Goal: Navigation & Orientation: Find specific page/section

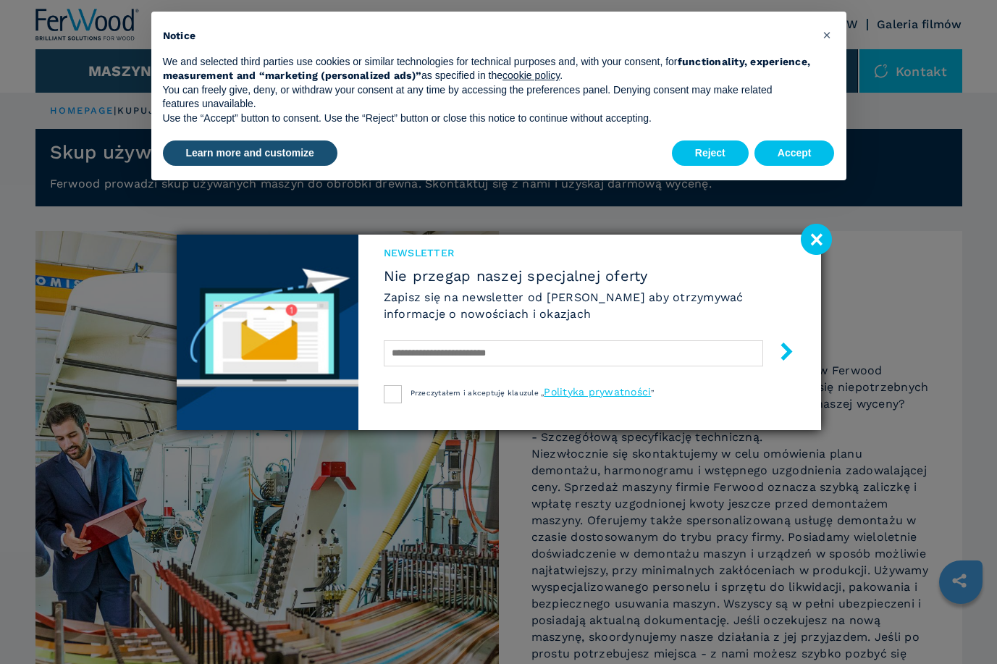
click at [820, 246] on image at bounding box center [816, 239] width 31 height 31
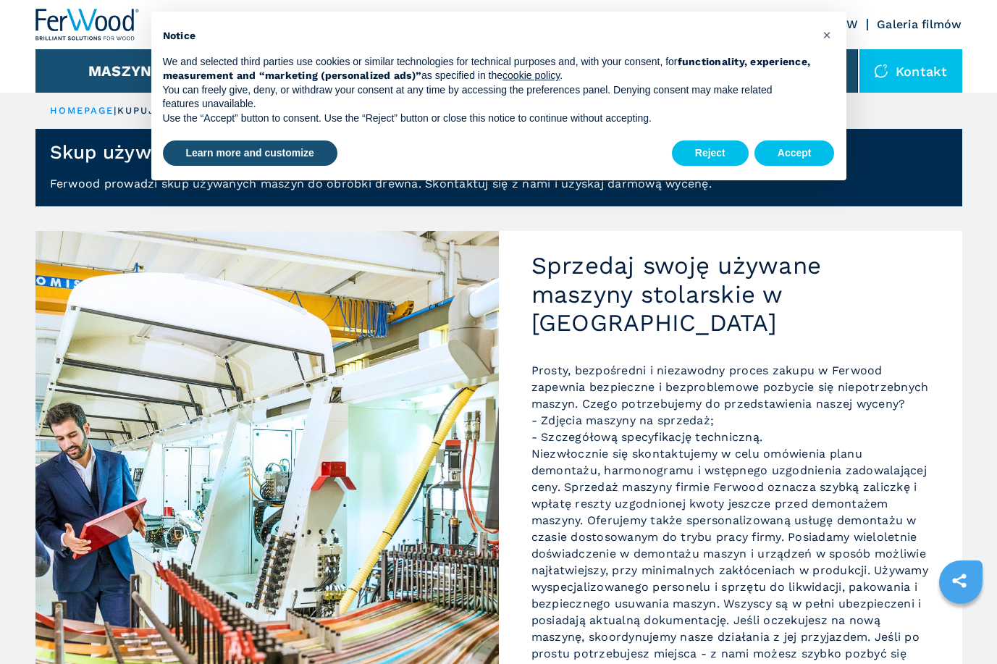
click at [812, 170] on div "× Notice We and selected third parties use cookies or similar technologies for …" at bounding box center [498, 96] width 695 height 169
click at [810, 162] on button "Accept" at bounding box center [795, 153] width 80 height 26
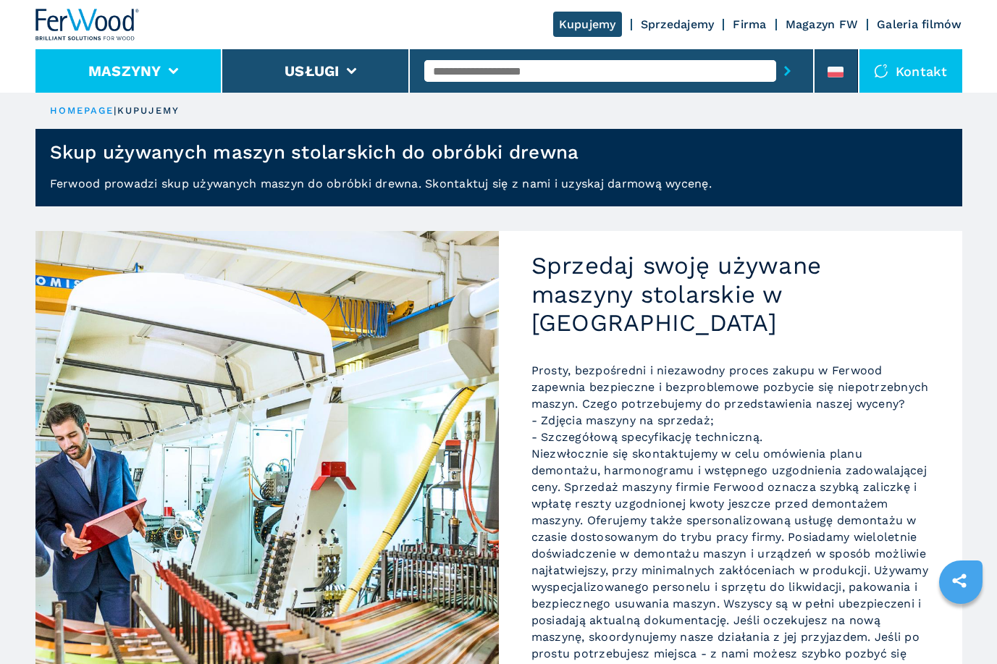
click at [188, 65] on li "Maszyny" at bounding box center [129, 70] width 188 height 43
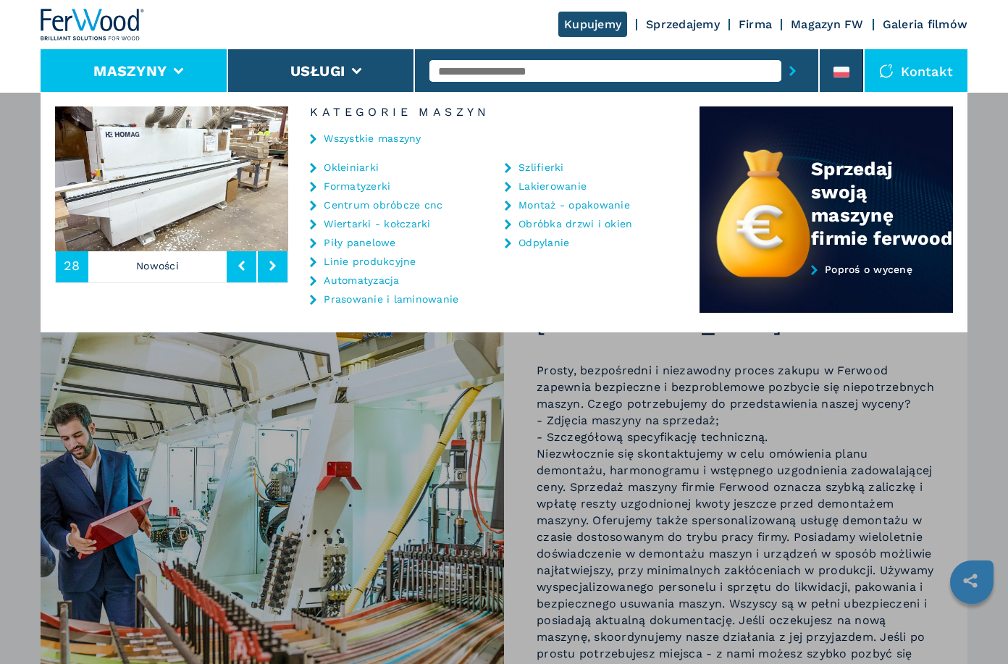
click at [337, 167] on link "Okleiniarki" at bounding box center [351, 167] width 55 height 10
click at [314, 167] on icon at bounding box center [313, 168] width 7 height 10
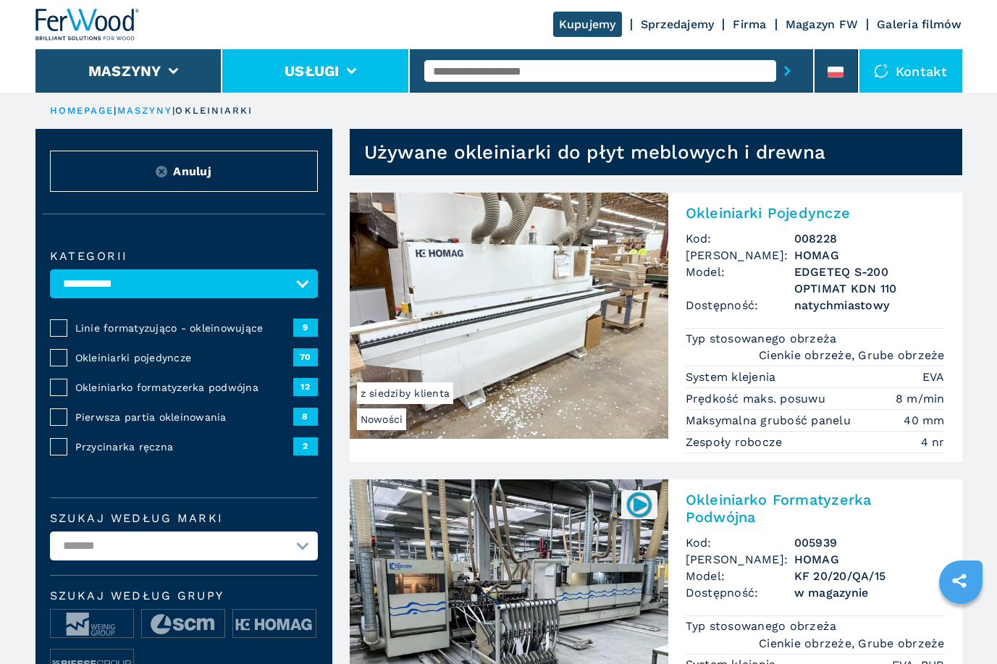
click at [345, 65] on li "Usługi" at bounding box center [316, 70] width 188 height 43
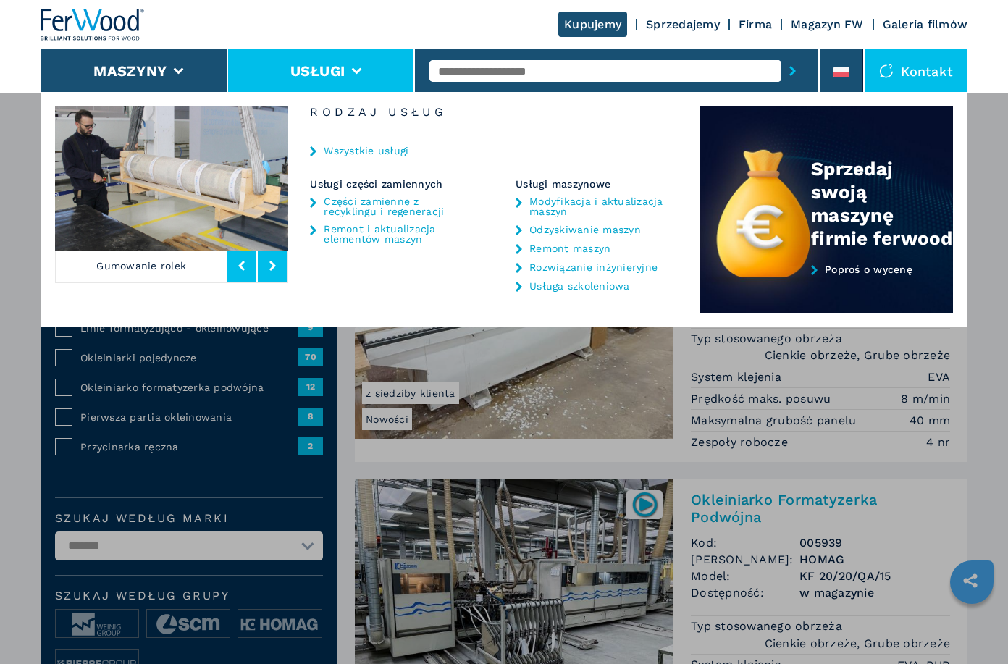
click at [269, 277] on button at bounding box center [273, 265] width 30 height 33
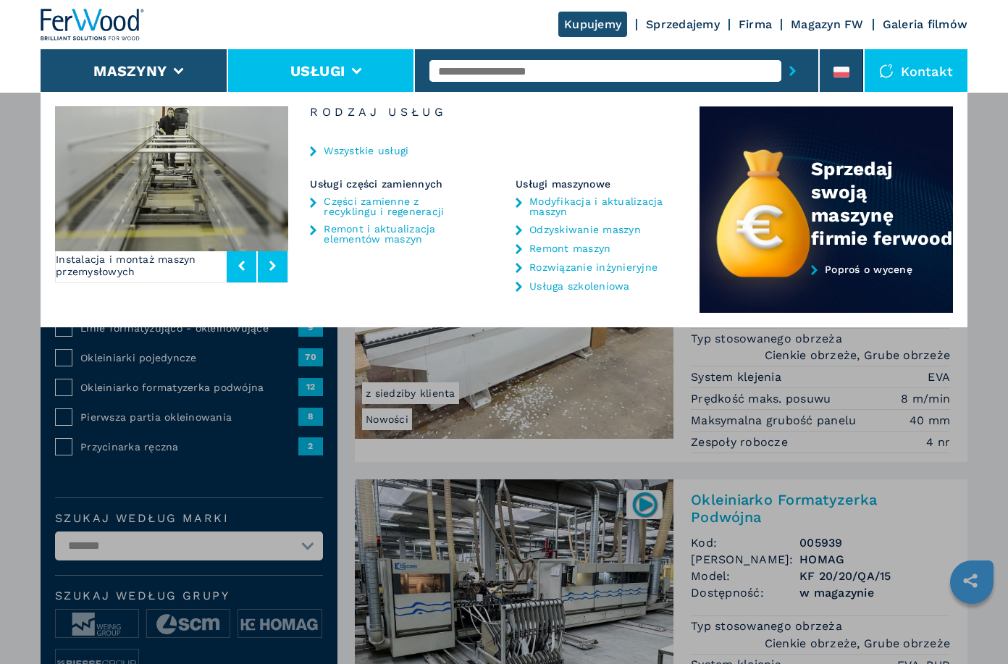
click at [271, 274] on button at bounding box center [273, 265] width 30 height 33
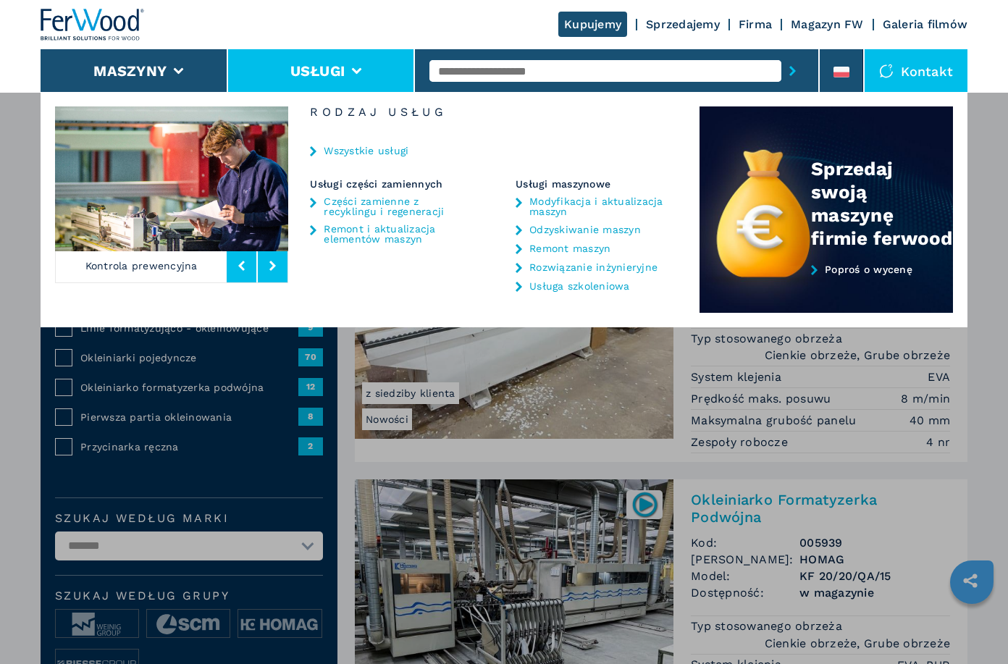
click at [271, 273] on button at bounding box center [273, 265] width 30 height 33
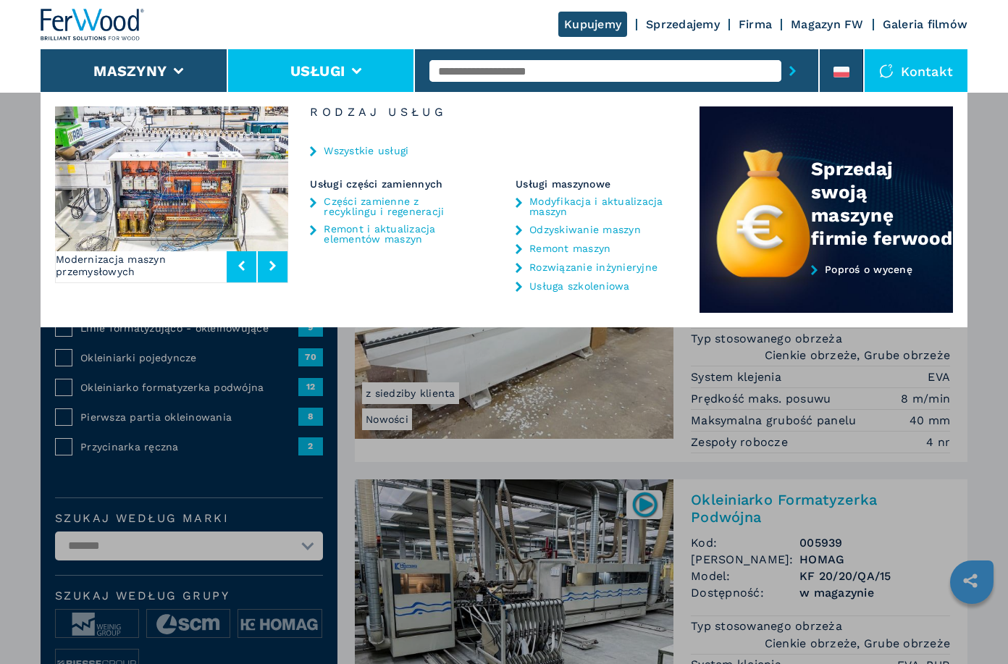
click at [271, 273] on button at bounding box center [273, 265] width 30 height 33
